Goal: Transaction & Acquisition: Purchase product/service

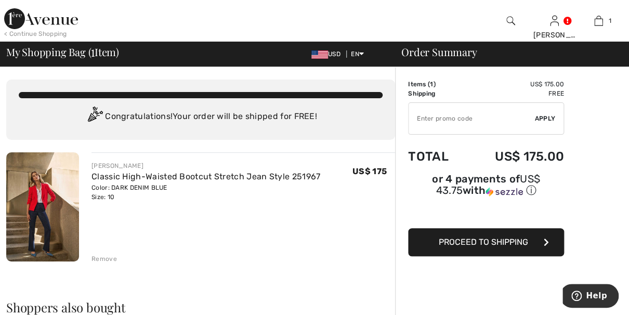
click at [499, 239] on span "Proceed to Shipping" at bounding box center [483, 242] width 89 height 10
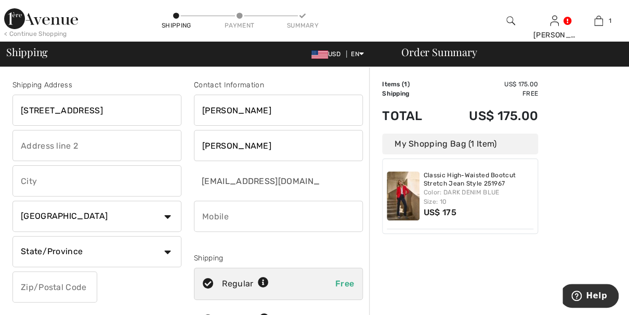
type input "2270 Arbeleda Ln"
click at [176, 181] on input "text" at bounding box center [96, 180] width 169 height 31
type input "Northbrook"
select select "US"
type input "8472542453"
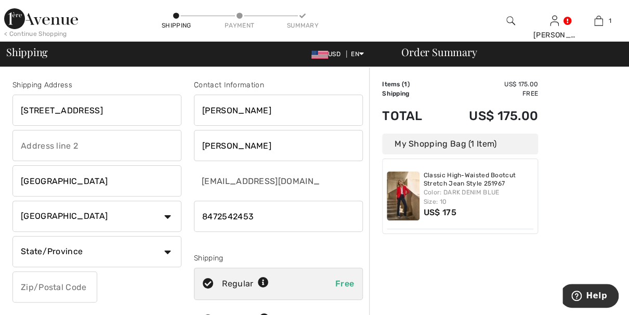
select select "IL"
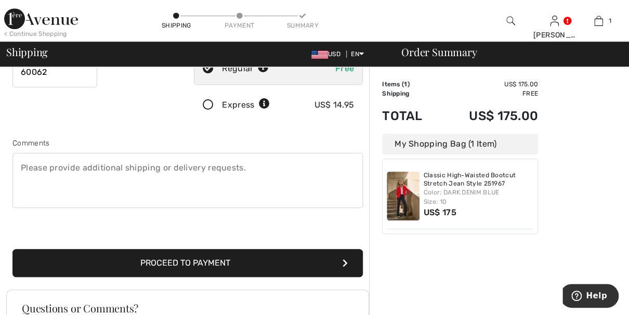
scroll to position [240, 0]
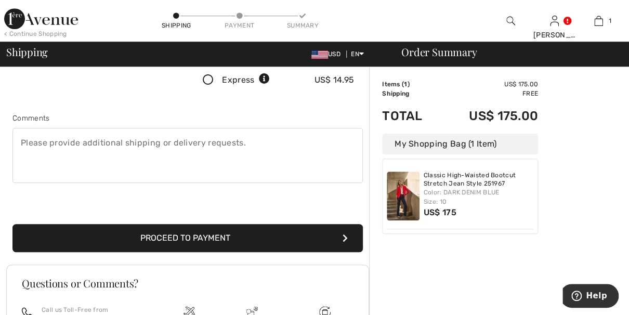
type input "60062"
click at [181, 243] on button "Proceed to Payment" at bounding box center [187, 238] width 350 height 28
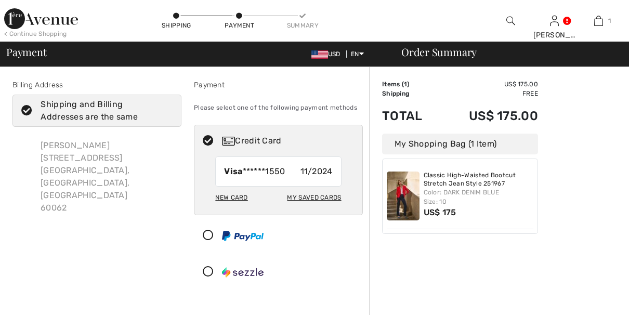
checkbox input "true"
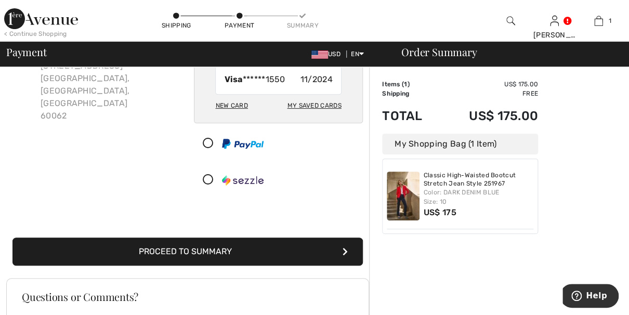
scroll to position [142, 0]
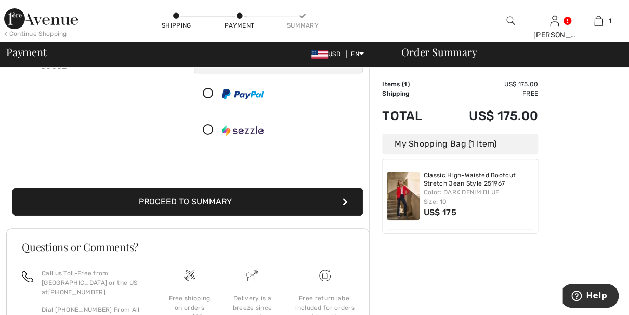
click at [221, 207] on button "Proceed to Summary" at bounding box center [187, 202] width 350 height 28
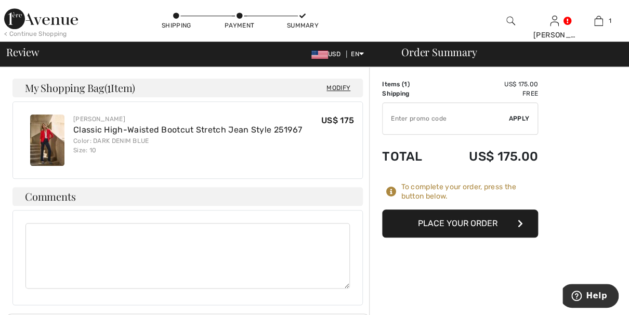
scroll to position [286, 0]
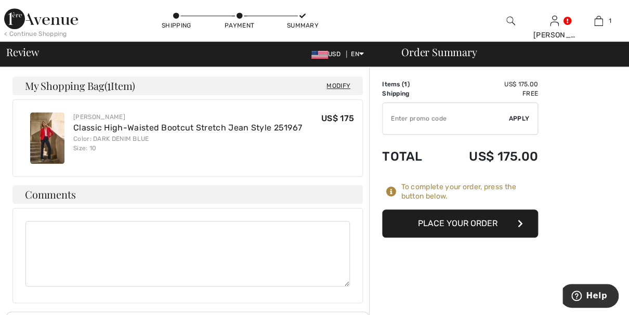
click at [425, 220] on button "Place Your Order" at bounding box center [460, 223] width 156 height 28
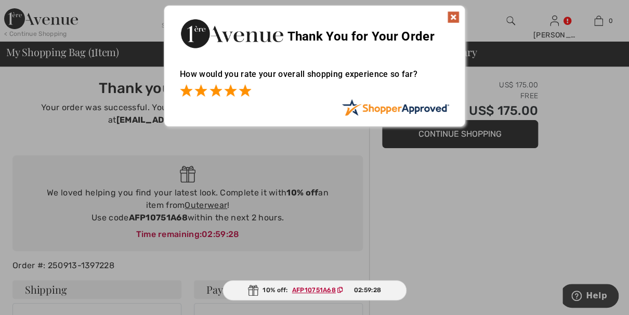
click at [245, 91] on span at bounding box center [245, 90] width 12 height 12
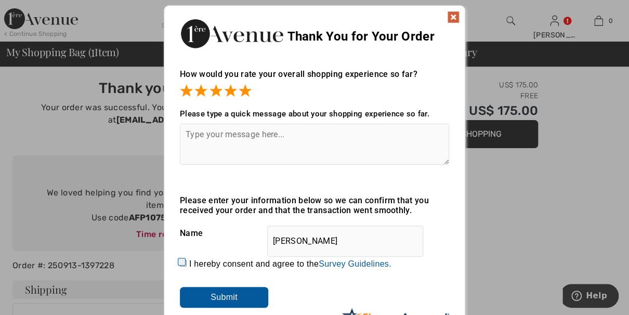
click at [454, 15] on img at bounding box center [453, 17] width 12 height 12
